Goal: Transaction & Acquisition: Purchase product/service

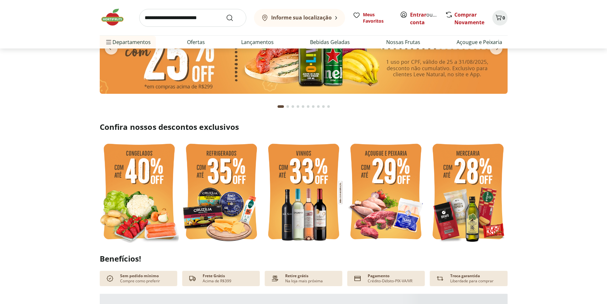
scroll to position [96, 0]
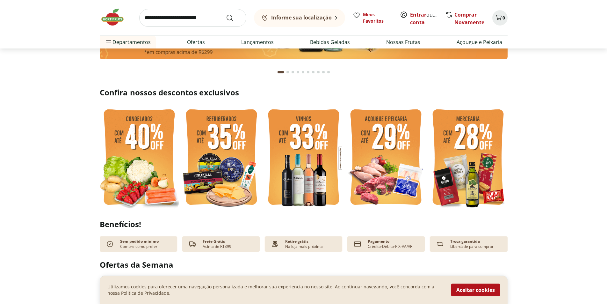
click at [407, 152] on img at bounding box center [386, 158] width 79 height 106
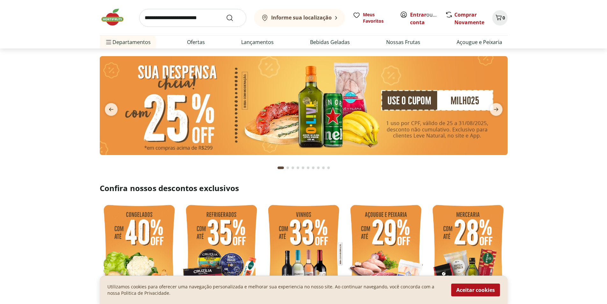
select select "**********"
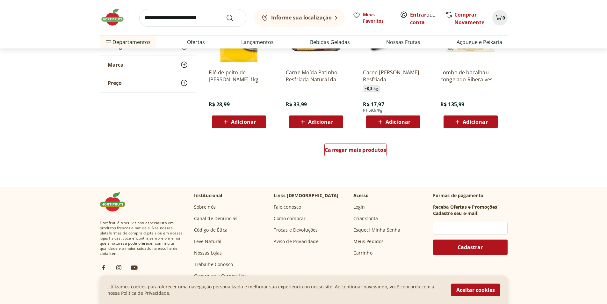
scroll to position [383, 0]
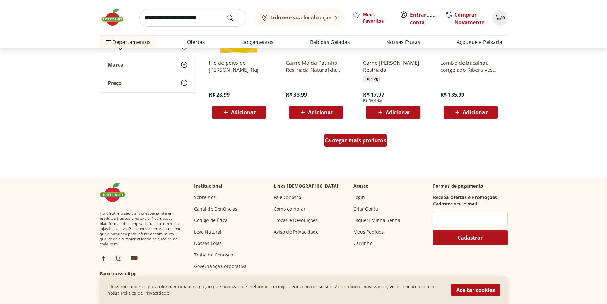
click at [368, 142] on span "Carregar mais produtos" at bounding box center [356, 140] width 62 height 5
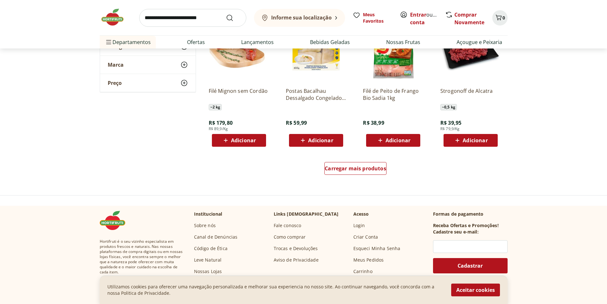
scroll to position [829, 0]
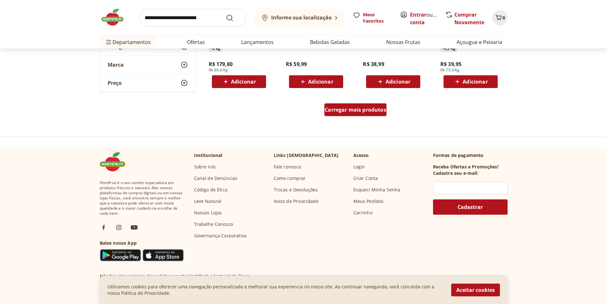
click at [360, 112] on span "Carregar mais produtos" at bounding box center [356, 109] width 62 height 5
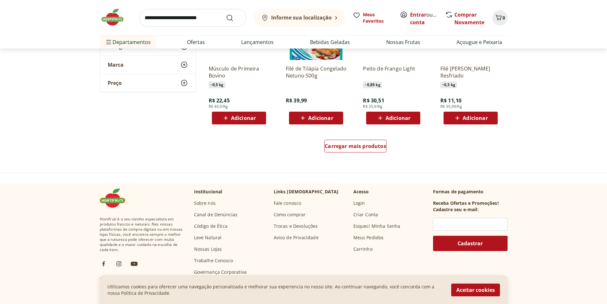
scroll to position [1212, 0]
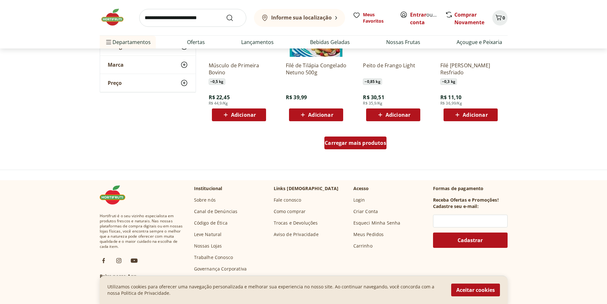
click at [366, 147] on div "Carregar mais produtos" at bounding box center [356, 142] width 62 height 13
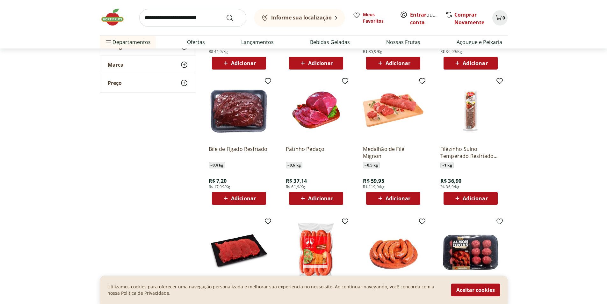
scroll to position [1276, 0]
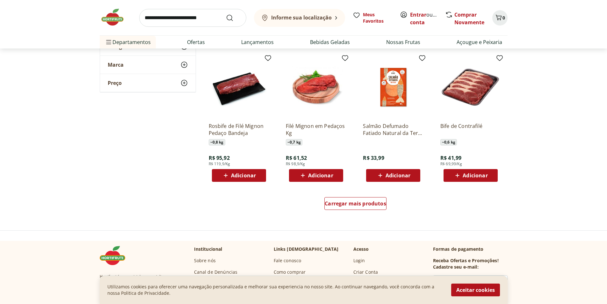
scroll to position [1594, 0]
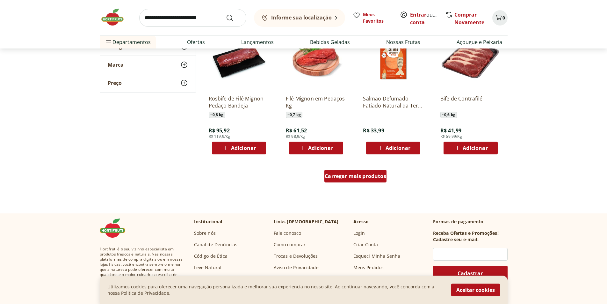
click at [353, 173] on span "Carregar mais produtos" at bounding box center [356, 175] width 62 height 5
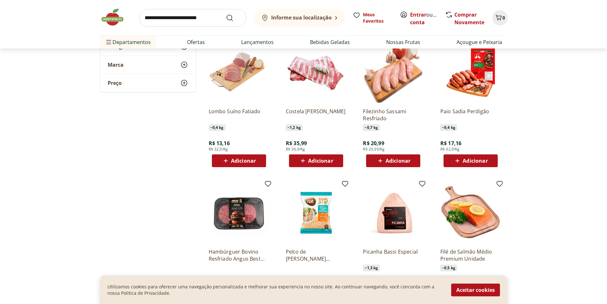
scroll to position [1722, 0]
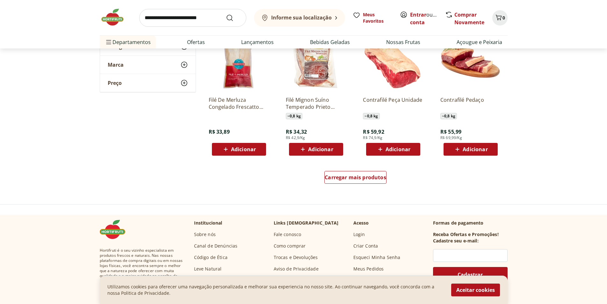
scroll to position [2041, 0]
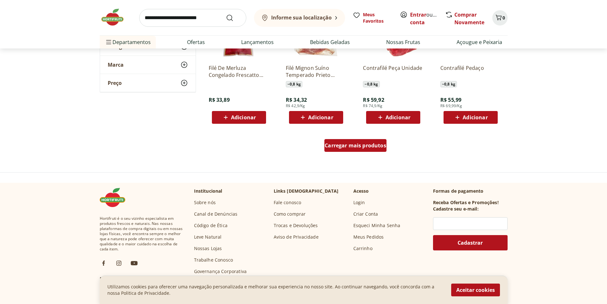
click at [372, 145] on span "Carregar mais produtos" at bounding box center [356, 145] width 62 height 5
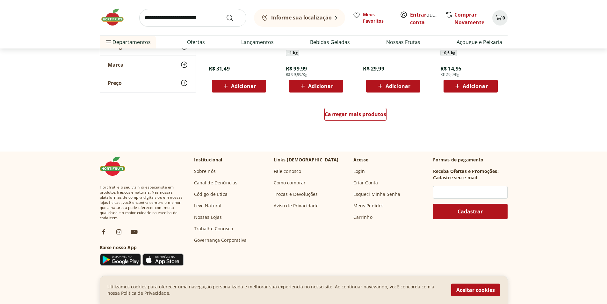
scroll to position [2487, 0]
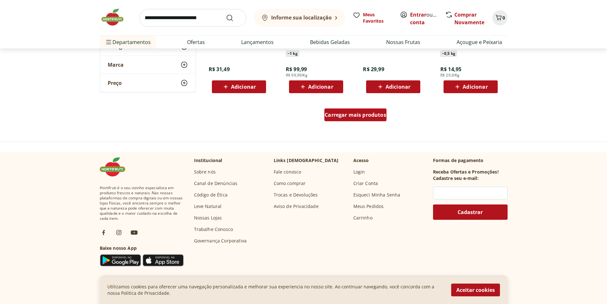
click at [362, 115] on span "Carregar mais produtos" at bounding box center [356, 114] width 62 height 5
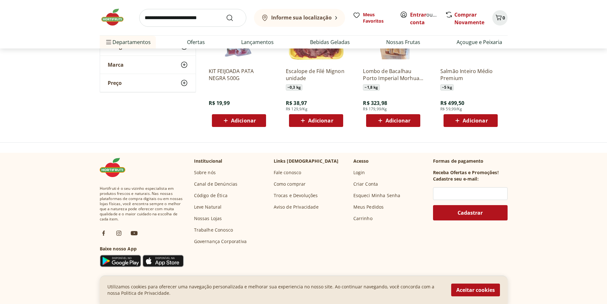
scroll to position [2870, 0]
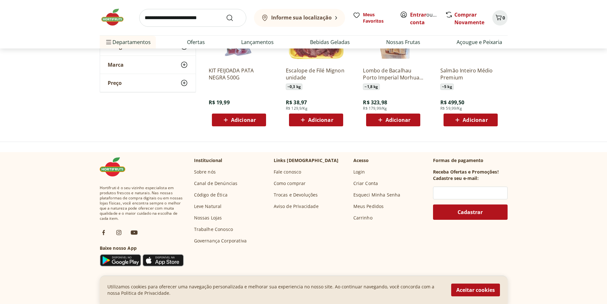
click at [214, 17] on input "search" at bounding box center [192, 18] width 107 height 18
type input "**********"
click at [226, 14] on button "Submit Search" at bounding box center [233, 18] width 15 height 8
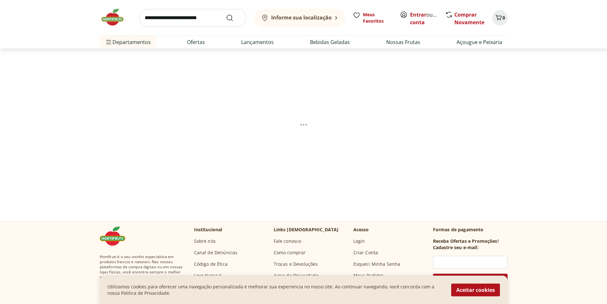
select select "**********"
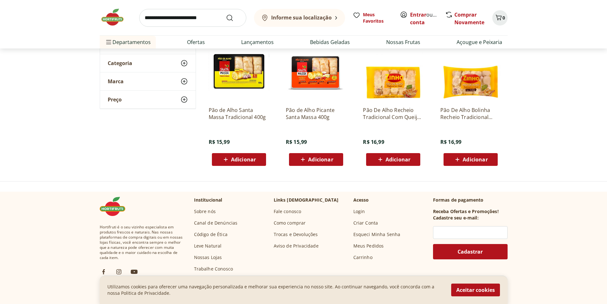
scroll to position [64, 0]
